Goal: Information Seeking & Learning: Learn about a topic

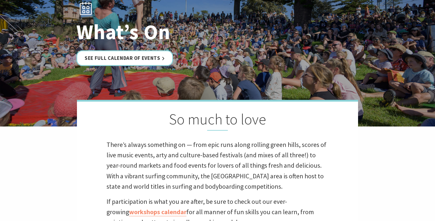
scroll to position [30, 0]
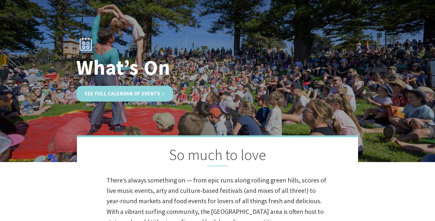
click at [136, 89] on link "See Full Calendar of Events" at bounding box center [124, 94] width 97 height 16
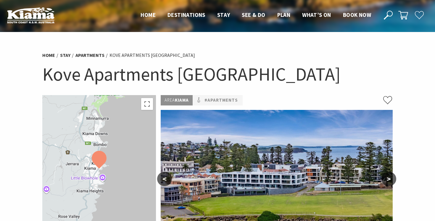
scroll to position [117, 0]
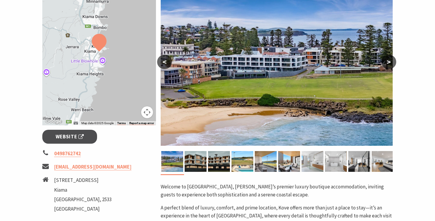
click at [391, 62] on button ">" at bounding box center [389, 62] width 15 height 14
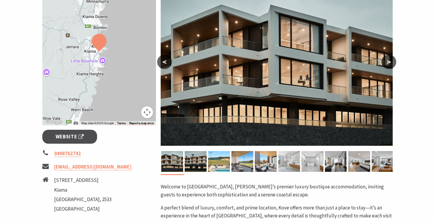
click at [391, 62] on button ">" at bounding box center [389, 62] width 15 height 14
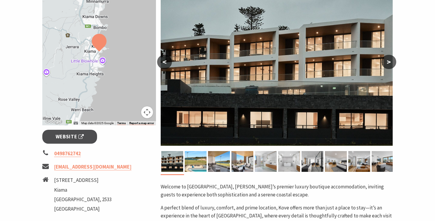
click at [391, 62] on button ">" at bounding box center [389, 62] width 15 height 14
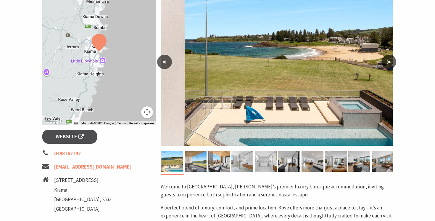
click at [391, 62] on button ">" at bounding box center [389, 62] width 15 height 14
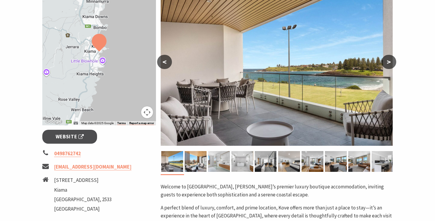
click at [391, 62] on button ">" at bounding box center [389, 62] width 15 height 14
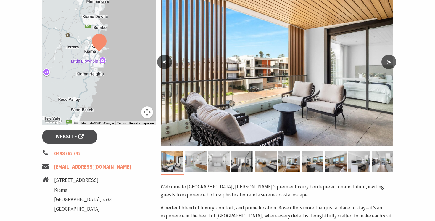
click at [391, 62] on button ">" at bounding box center [389, 62] width 15 height 14
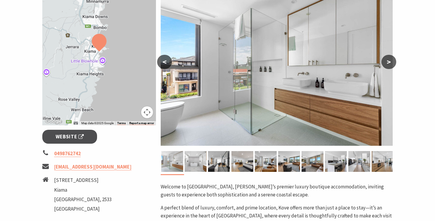
click at [391, 62] on button ">" at bounding box center [389, 62] width 15 height 14
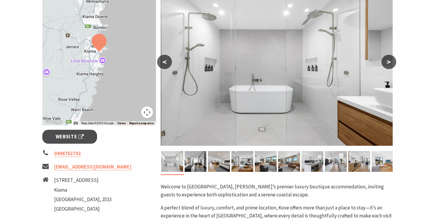
click at [391, 62] on button ">" at bounding box center [389, 62] width 15 height 14
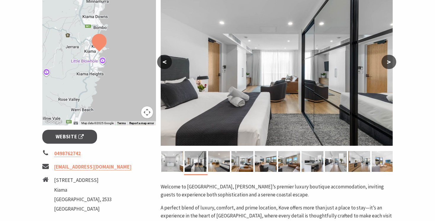
click at [391, 62] on button ">" at bounding box center [389, 62] width 15 height 14
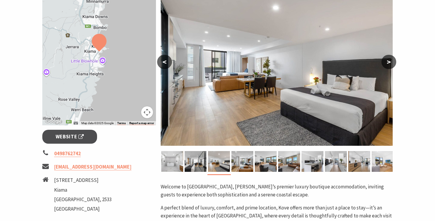
click at [391, 62] on button ">" at bounding box center [389, 62] width 15 height 14
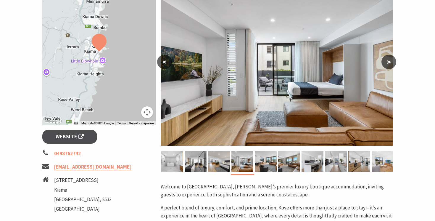
click at [391, 62] on button ">" at bounding box center [389, 62] width 15 height 14
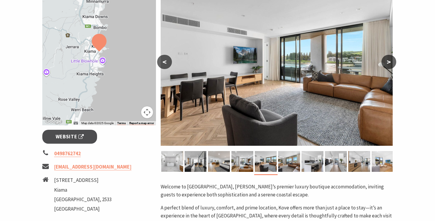
click at [391, 62] on button ">" at bounding box center [389, 62] width 15 height 14
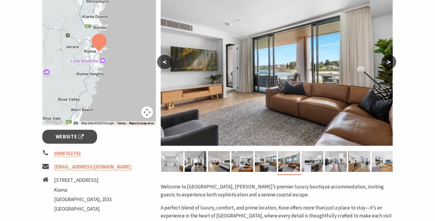
click at [391, 62] on button ">" at bounding box center [389, 62] width 15 height 14
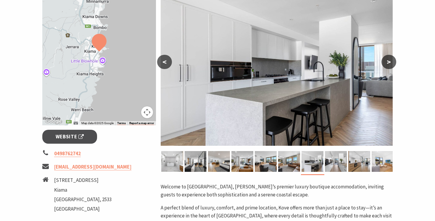
click at [391, 62] on button ">" at bounding box center [389, 62] width 15 height 14
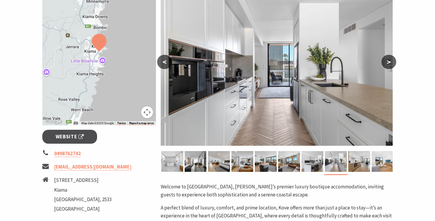
click at [391, 62] on button ">" at bounding box center [389, 62] width 15 height 14
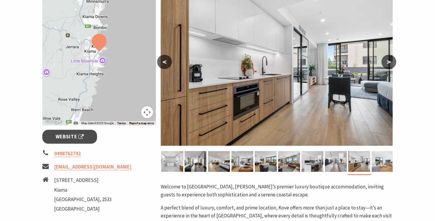
click at [391, 62] on button ">" at bounding box center [389, 62] width 15 height 14
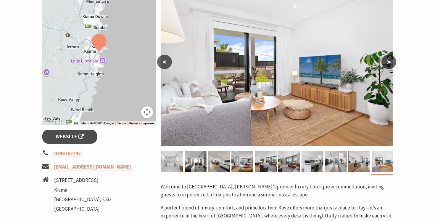
click at [391, 62] on button ">" at bounding box center [389, 62] width 15 height 14
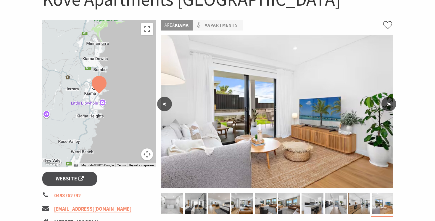
scroll to position [123, 0]
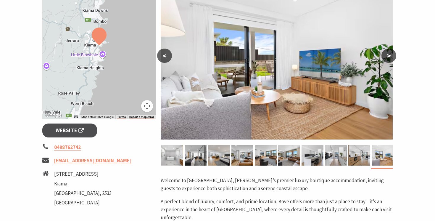
click at [393, 50] on button ">" at bounding box center [389, 56] width 15 height 14
click at [392, 54] on button ">" at bounding box center [389, 56] width 15 height 14
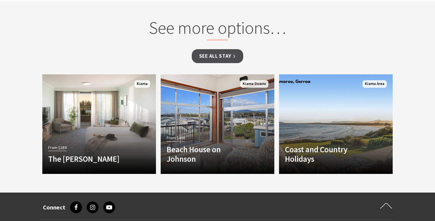
scroll to position [559, 0]
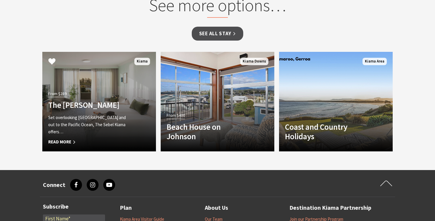
click at [83, 106] on h4 "The Sebel Kiama" at bounding box center [90, 104] width 85 height 9
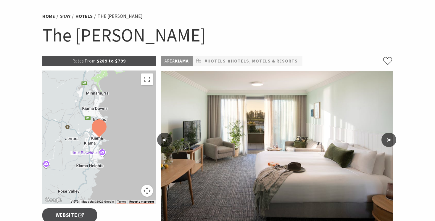
scroll to position [94, 0]
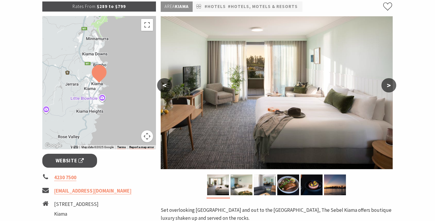
click at [385, 88] on button ">" at bounding box center [389, 85] width 15 height 14
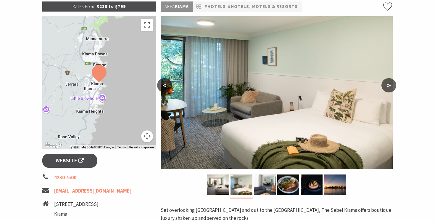
click at [385, 88] on button ">" at bounding box center [389, 85] width 15 height 14
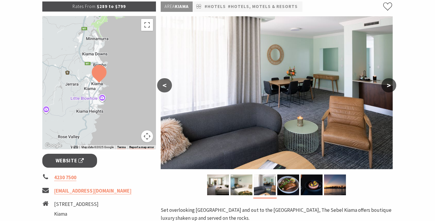
click at [385, 88] on button ">" at bounding box center [389, 85] width 15 height 14
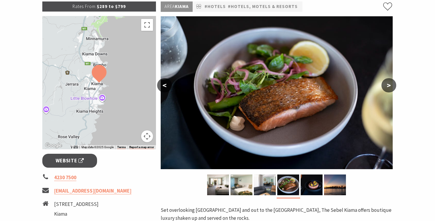
click at [385, 88] on button ">" at bounding box center [389, 85] width 15 height 14
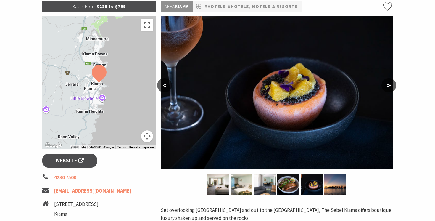
click at [385, 88] on button ">" at bounding box center [389, 85] width 15 height 14
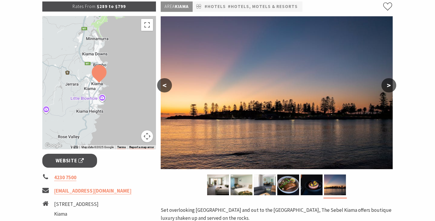
click at [385, 88] on button ">" at bounding box center [389, 85] width 15 height 14
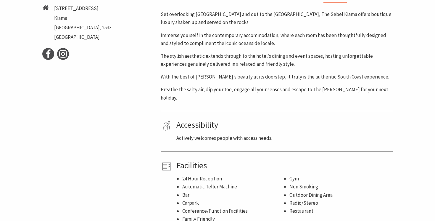
scroll to position [0, 0]
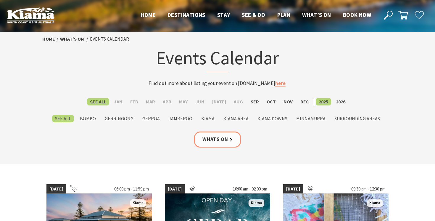
scroll to position [7, 0]
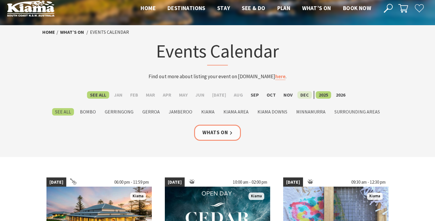
click at [302, 95] on label "Dec" at bounding box center [305, 94] width 15 height 7
click at [0, 0] on input "Dec" at bounding box center [0, 0] width 0 height 0
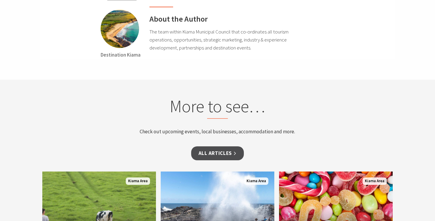
scroll to position [2207, 0]
